Goal: Navigation & Orientation: Find specific page/section

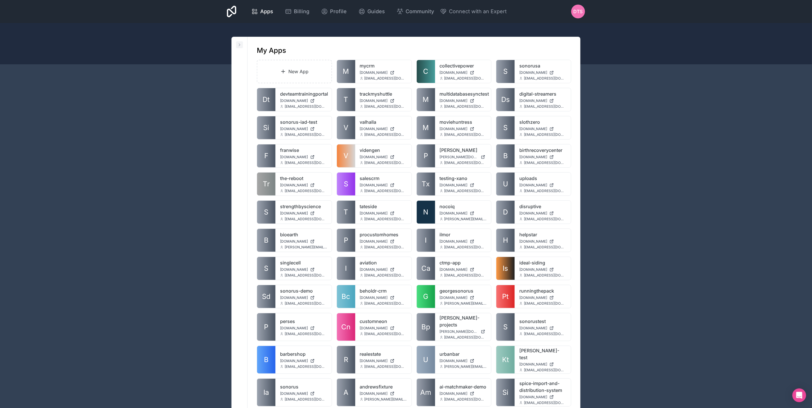
click at [238, 47] on button at bounding box center [239, 44] width 7 height 7
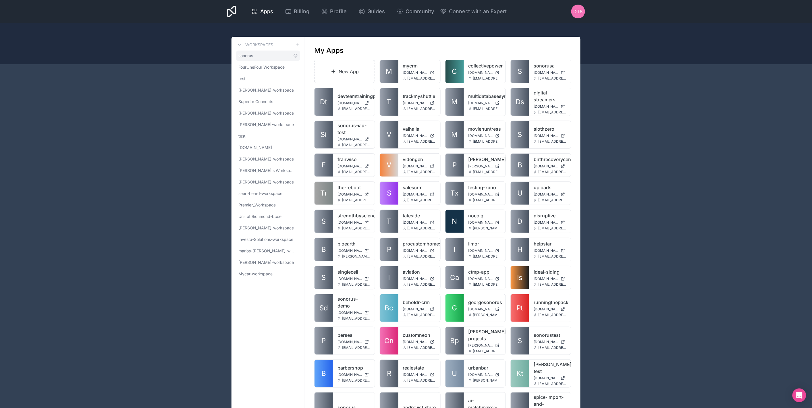
click at [239, 54] on span "sonorus" at bounding box center [245, 56] width 15 height 6
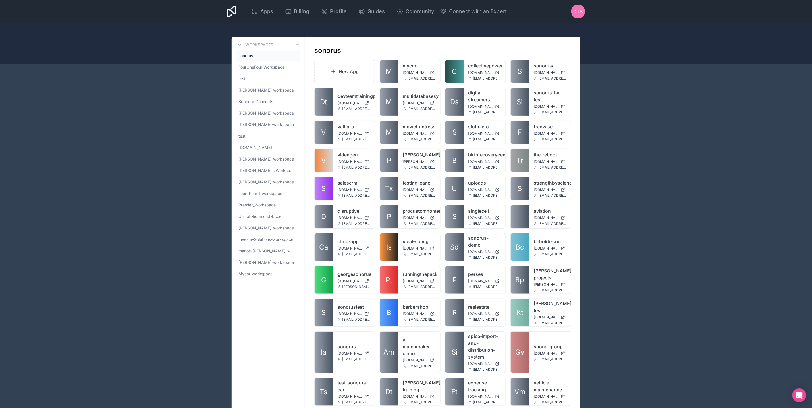
click at [652, 61] on div at bounding box center [406, 43] width 812 height 41
drag, startPoint x: 602, startPoint y: 62, endPoint x: 605, endPoint y: 66, distance: 5.3
